Goal: Transaction & Acquisition: Subscribe to service/newsletter

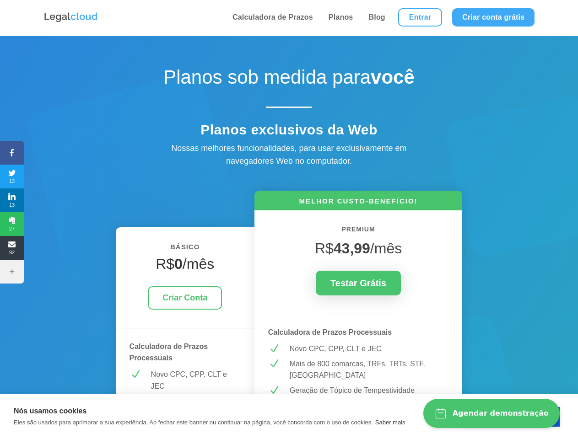
click at [12, 153] on icon at bounding box center [12, 152] width 24 height 7
click at [12, 177] on span "13" at bounding box center [12, 176] width 24 height 15
click at [12, 200] on span "13" at bounding box center [12, 200] width 24 height 15
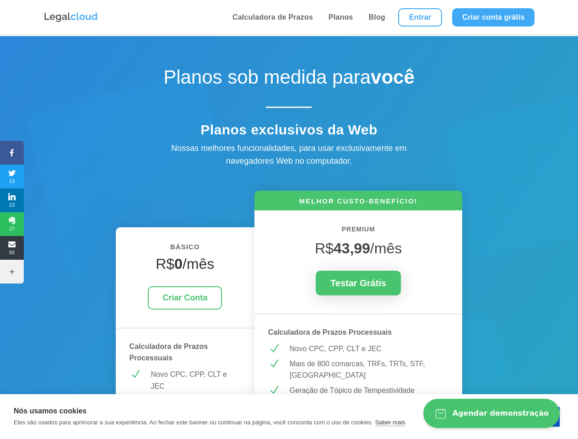
click at [12, 224] on span "27" at bounding box center [12, 224] width 24 height 15
click at [12, 248] on span "92" at bounding box center [12, 248] width 24 height 15
click at [12, 272] on icon at bounding box center [12, 271] width 24 height 7
